Goal: Task Accomplishment & Management: Manage account settings

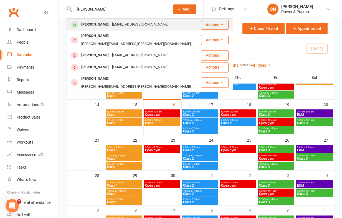
type input "[PERSON_NAME]"
click at [110, 25] on div "[EMAIL_ADDRESS][DOMAIN_NAME]" at bounding box center [140, 25] width 60 height 8
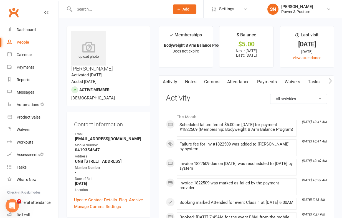
click at [270, 82] on link "Payments" at bounding box center [266, 81] width 27 height 13
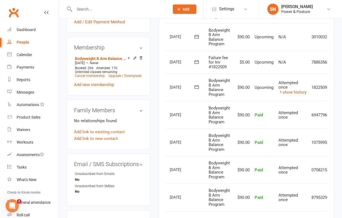
scroll to position [0, 27]
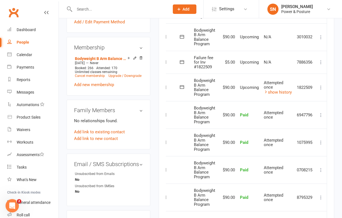
click at [319, 86] on icon at bounding box center [321, 88] width 6 height 6
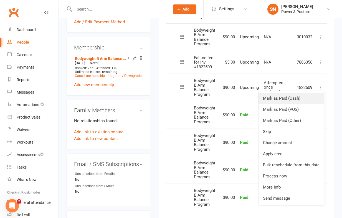
click at [291, 97] on link "Mark as Paid (Cash)" at bounding box center [290, 98] width 65 height 11
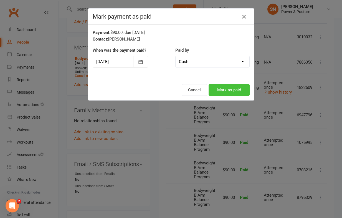
click at [229, 88] on button "Mark as paid" at bounding box center [228, 90] width 41 height 12
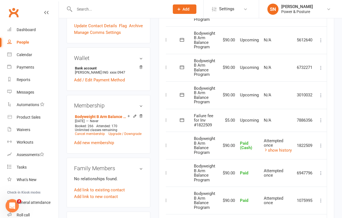
scroll to position [176, 0]
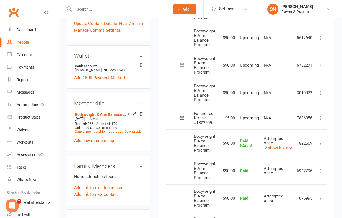
click at [320, 118] on icon at bounding box center [321, 118] width 6 height 6
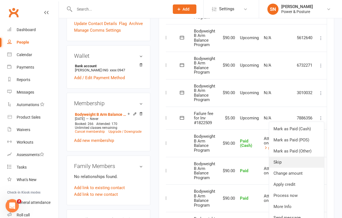
click at [303, 162] on link "Skip" at bounding box center [296, 161] width 55 height 11
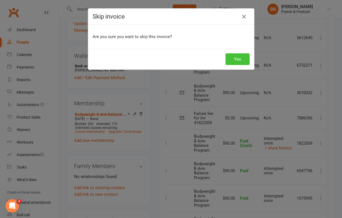
click at [234, 58] on button "Yes" at bounding box center [237, 59] width 24 height 12
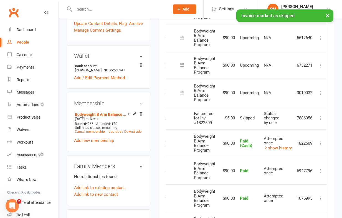
scroll to position [0, 0]
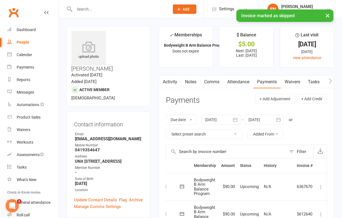
click at [101, 9] on div "× Invoice marked as skipped" at bounding box center [167, 9] width 335 height 0
